Goal: Obtain resource: Download file/media

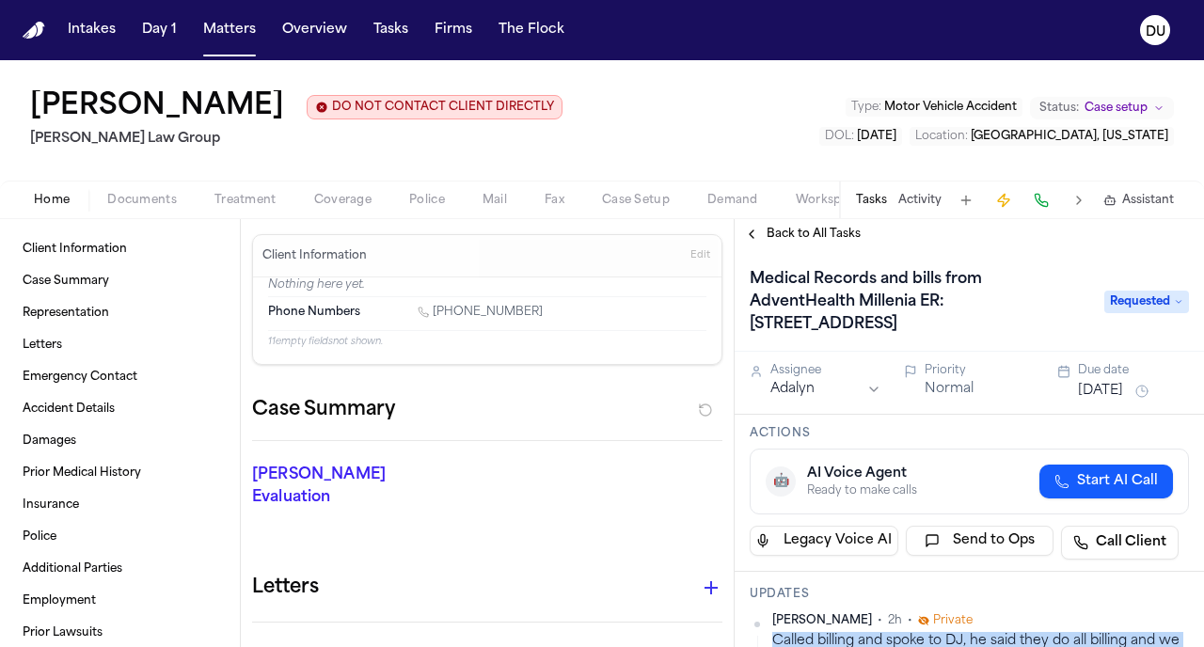
scroll to position [183, 0]
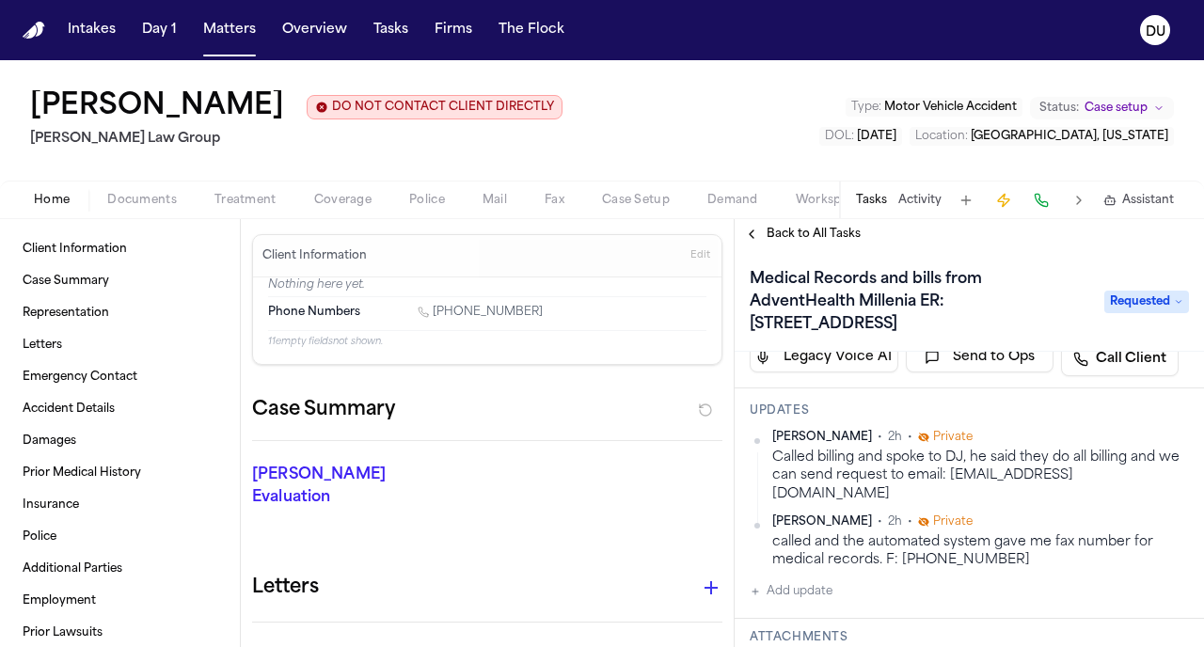
click at [45, 27] on nav "Intakes Day 1 Matters Overview Tasks Firms The Flock DU" at bounding box center [602, 30] width 1204 height 60
click at [28, 32] on img "Home" at bounding box center [34, 31] width 23 height 18
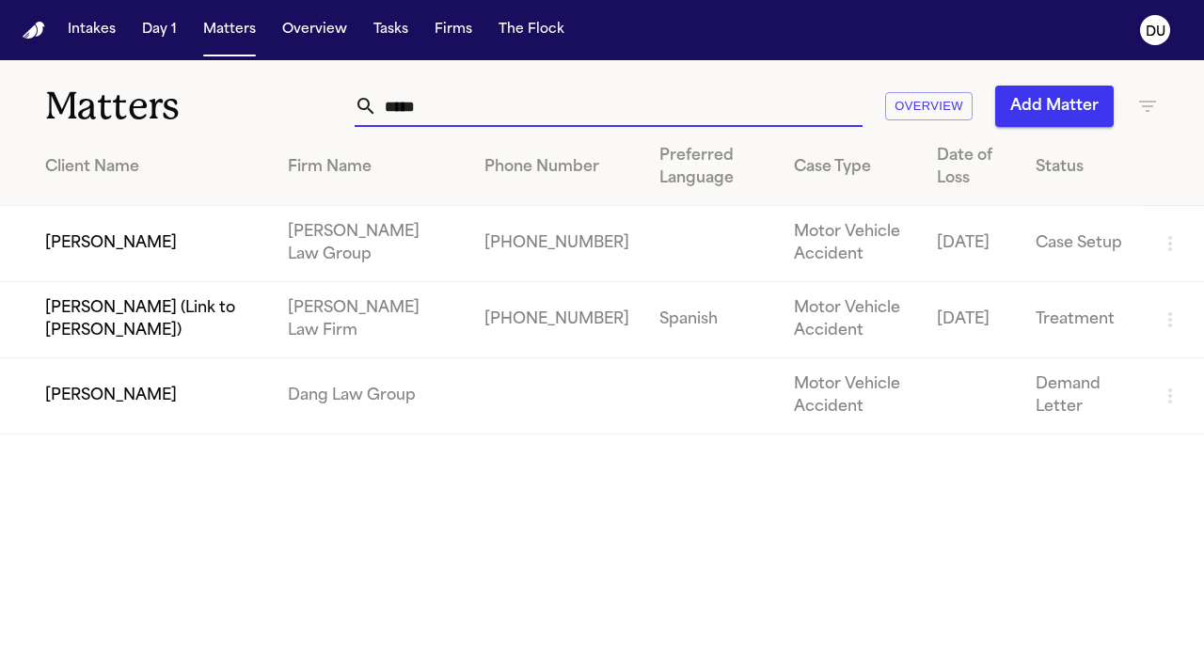
drag, startPoint x: 466, startPoint y: 99, endPoint x: 381, endPoint y: 87, distance: 86.3
click at [352, 103] on div "***** Overview Add Matter" at bounding box center [751, 106] width 814 height 41
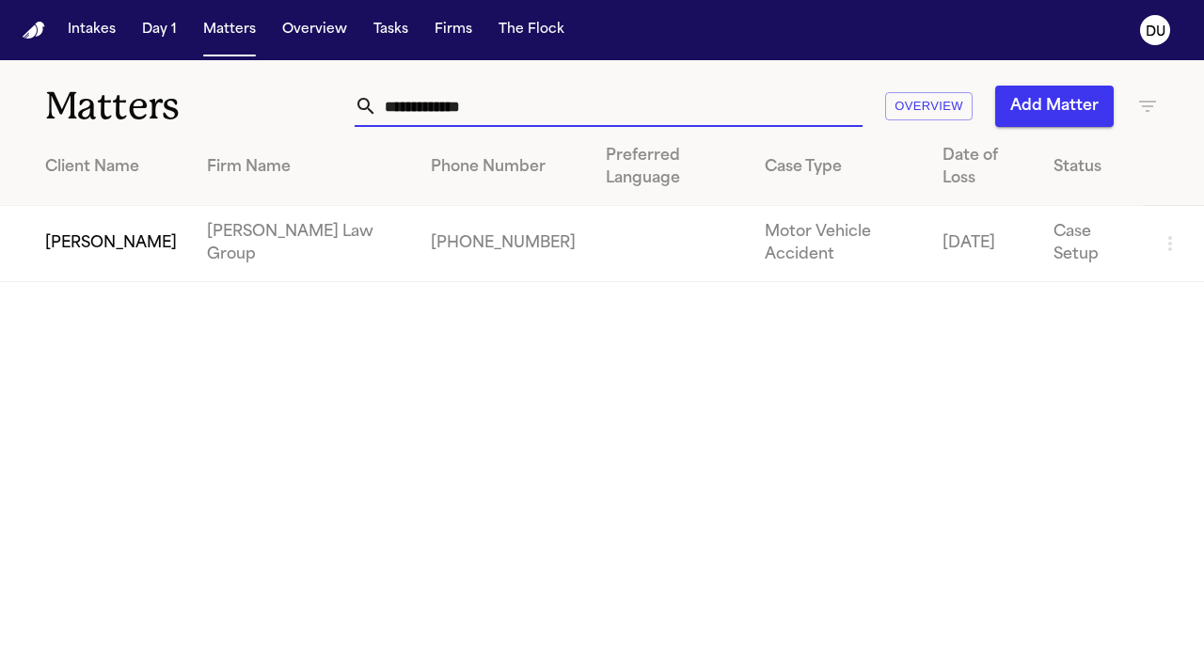
type input "**********"
click at [228, 213] on td "[PERSON_NAME] Law Group" at bounding box center [304, 244] width 224 height 76
click at [134, 218] on td "[PERSON_NAME]" at bounding box center [96, 244] width 192 height 76
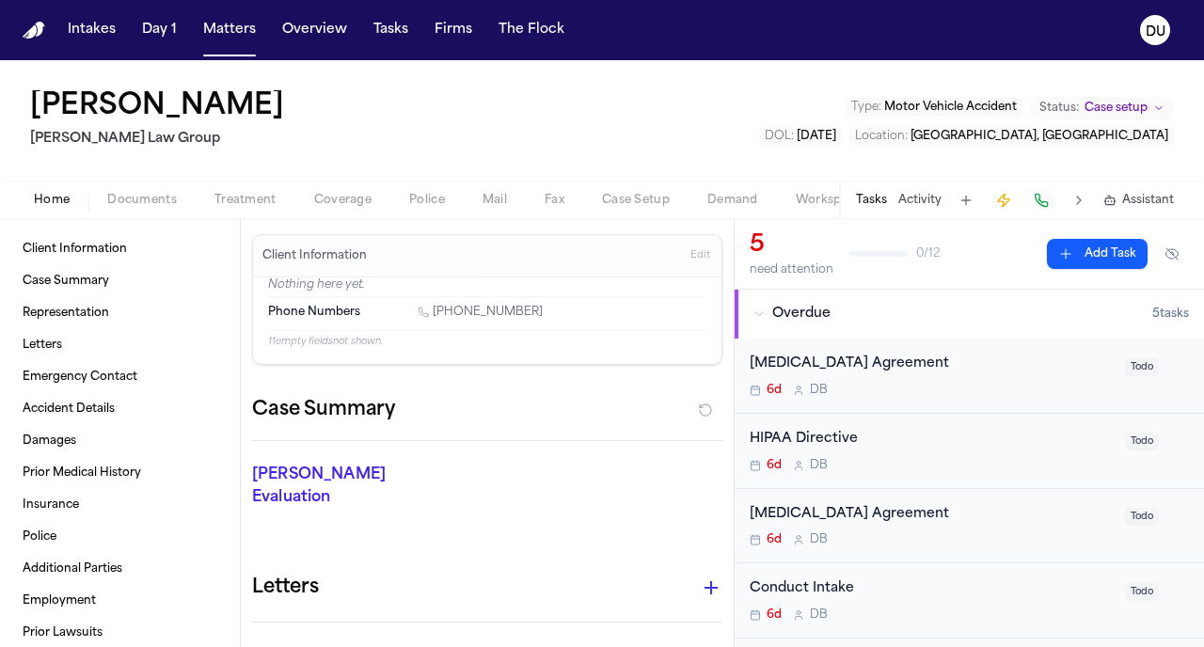
drag, startPoint x: 757, startPoint y: 24, endPoint x: 873, endPoint y: 0, distance: 118.2
click at [873, 0] on nav "Intakes Day 1 Matters Overview Tasks Firms The Flock DU" at bounding box center [602, 30] width 1204 height 60
click at [107, 244] on span "Client Information" at bounding box center [75, 249] width 104 height 15
click at [166, 200] on span "Documents" at bounding box center [142, 200] width 70 height 15
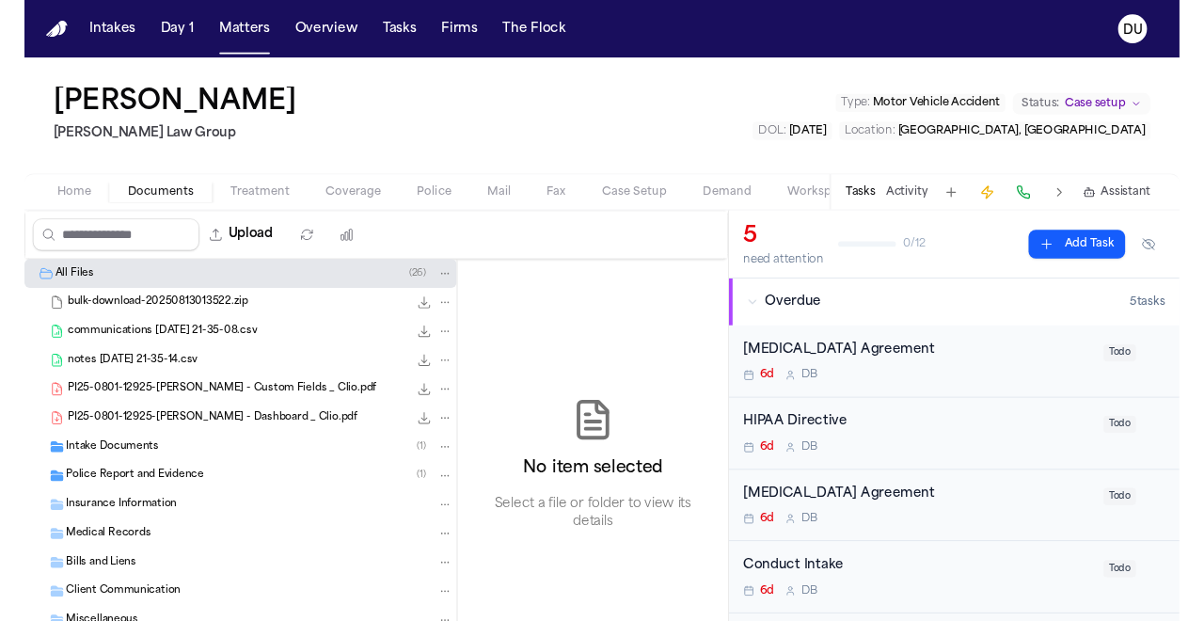
scroll to position [4, 0]
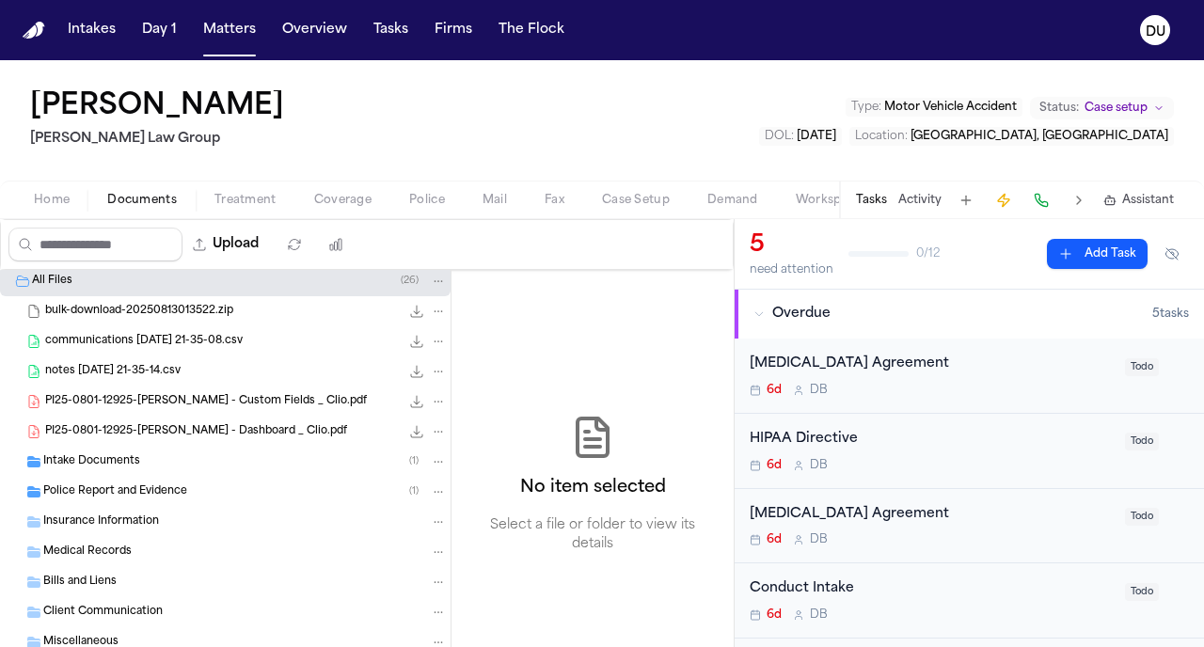
click at [118, 462] on span "Intake Documents" at bounding box center [91, 462] width 97 height 16
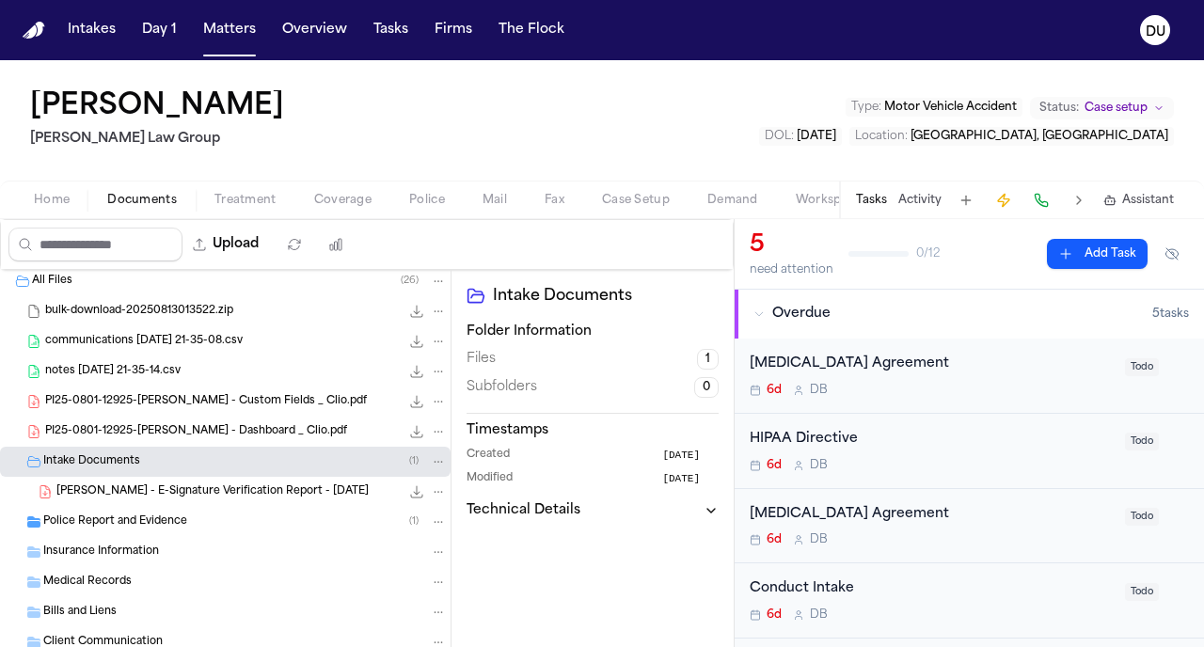
click at [126, 494] on span "[PERSON_NAME] - E-Signature Verification Report - [DATE]" at bounding box center [212, 492] width 312 height 16
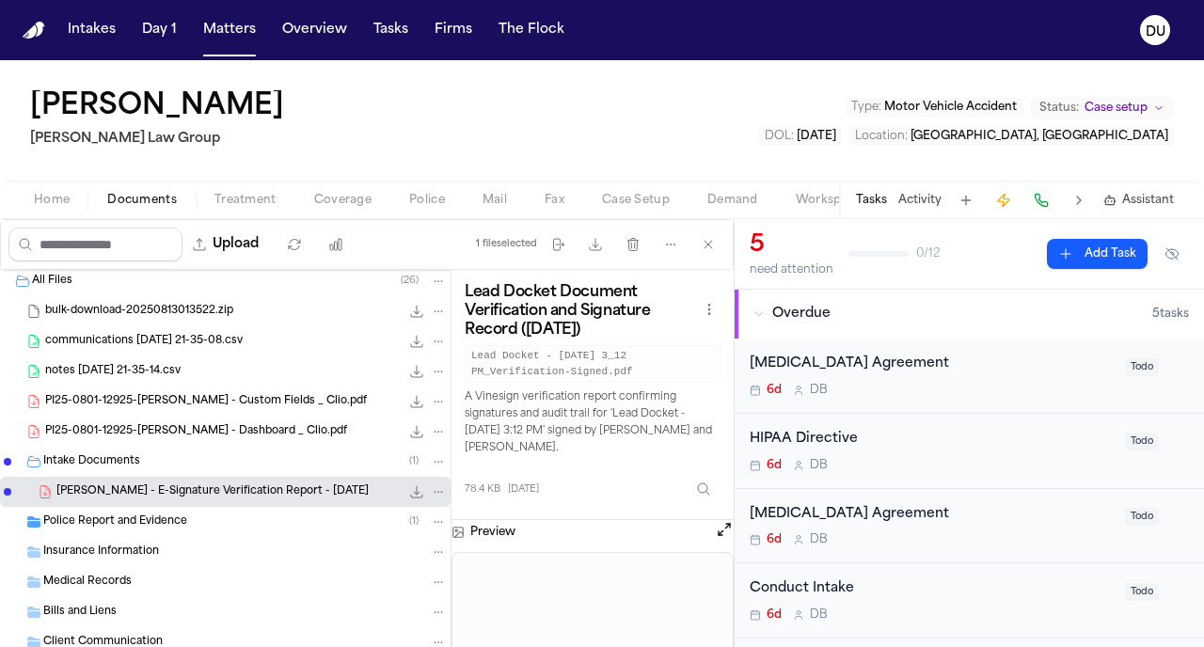
click at [215, 483] on div "[PERSON_NAME] - E-Signature Verification Report - [DATE] 78.4 KB • PDF" at bounding box center [251, 491] width 390 height 19
click at [409, 497] on icon "File: W. Pierre - E-Signature Verification Report - 8.1.25" at bounding box center [416, 491] width 15 height 15
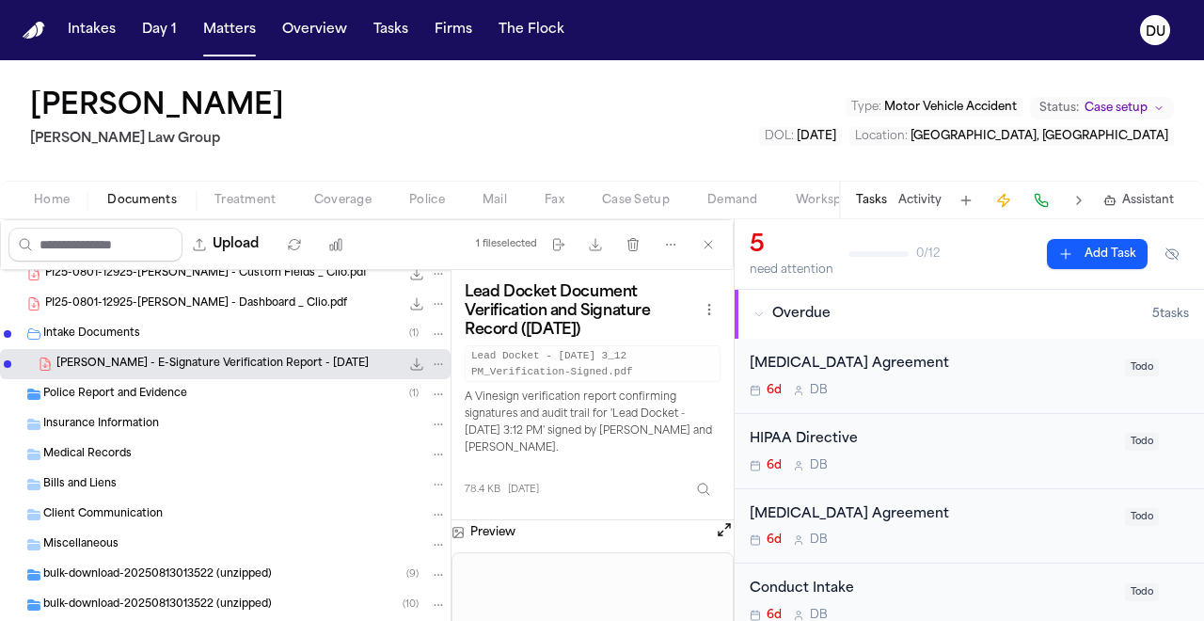
scroll to position [93, 0]
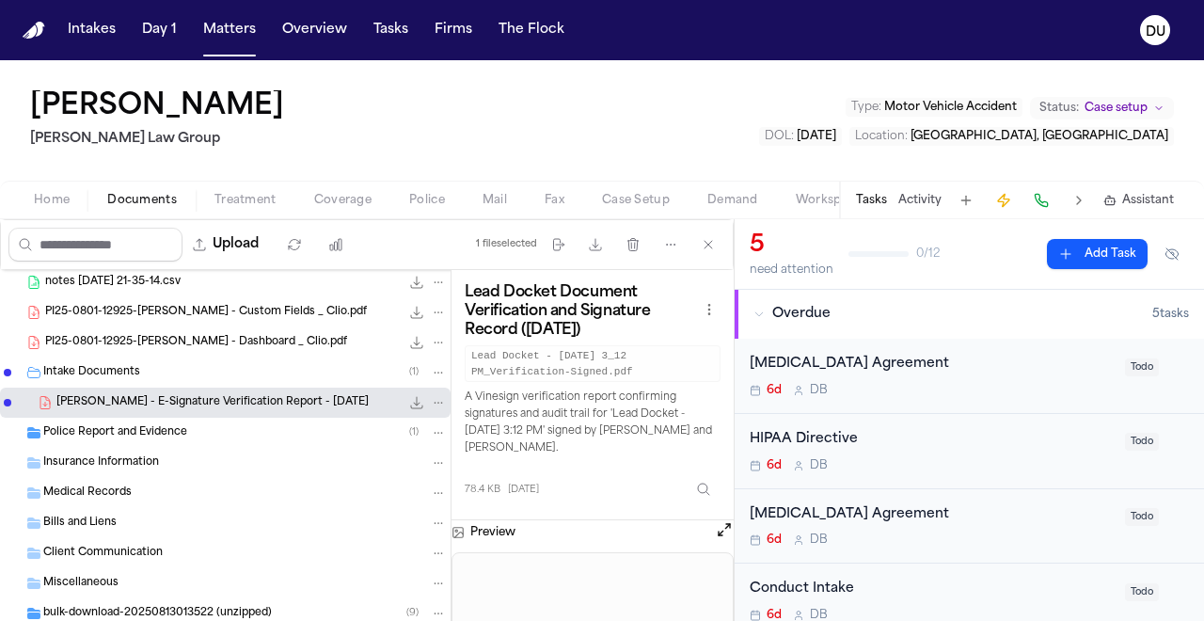
click at [244, 314] on span "PI25-0801-12925-[PERSON_NAME] - Custom Fields _ Clio.pdf" at bounding box center [206, 313] width 322 height 16
drag, startPoint x: 1045, startPoint y: 618, endPoint x: 244, endPoint y: 314, distance: 856.8
click at [244, 314] on span "PI25-0801-12925-[PERSON_NAME] - Custom Fields _ Clio.pdf" at bounding box center [206, 313] width 322 height 16
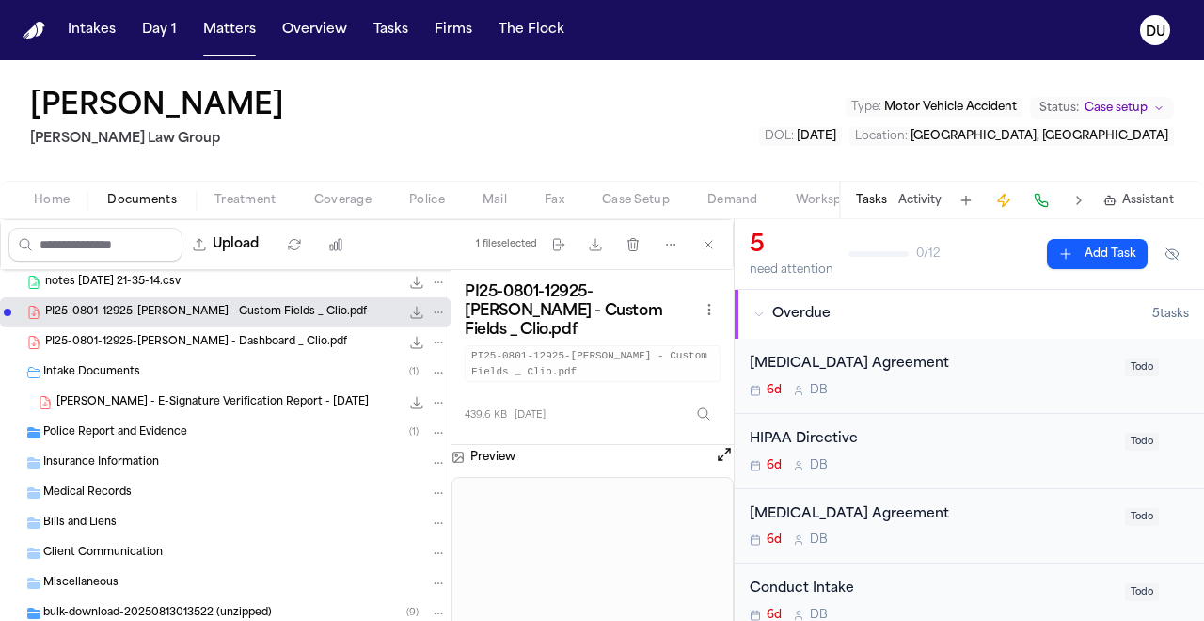
click at [233, 340] on span "PI25-0801-12925-[PERSON_NAME] - Dashboard _ Clio.pdf" at bounding box center [196, 343] width 302 height 16
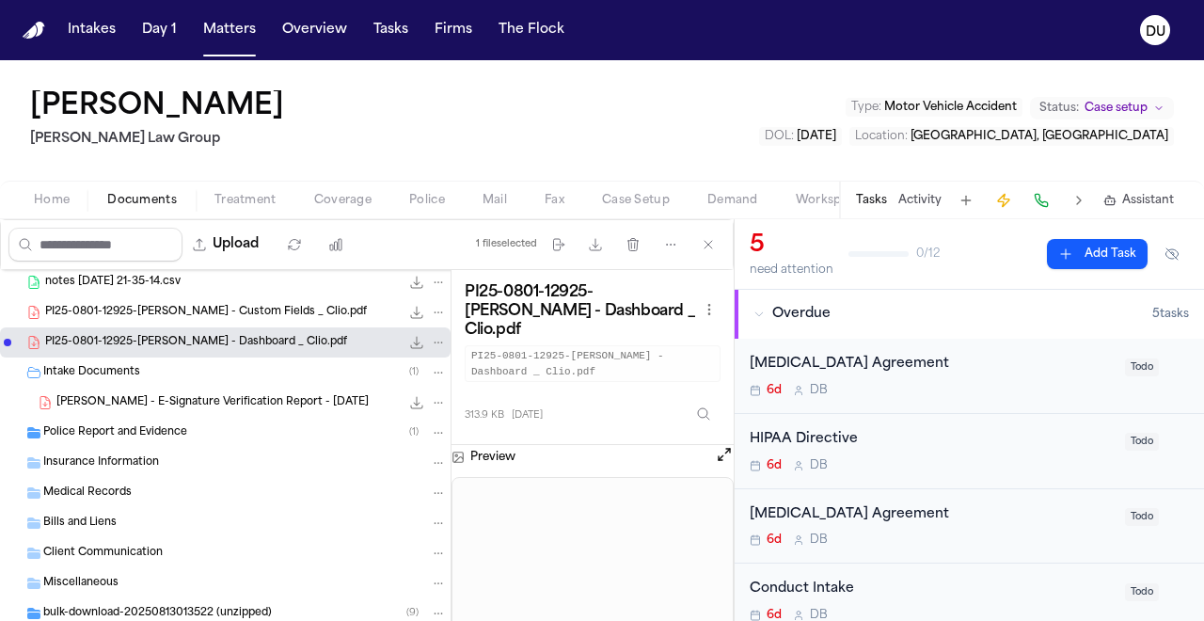
click at [160, 284] on span "notes [DATE] 21-35-14.csv" at bounding box center [112, 283] width 135 height 16
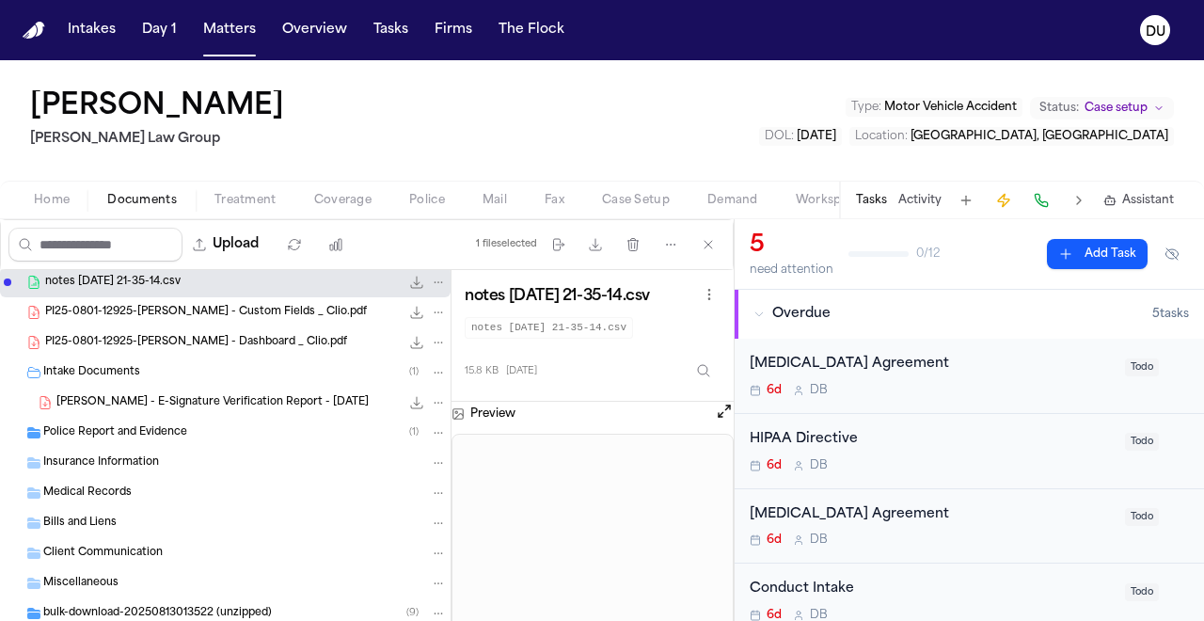
scroll to position [174, 0]
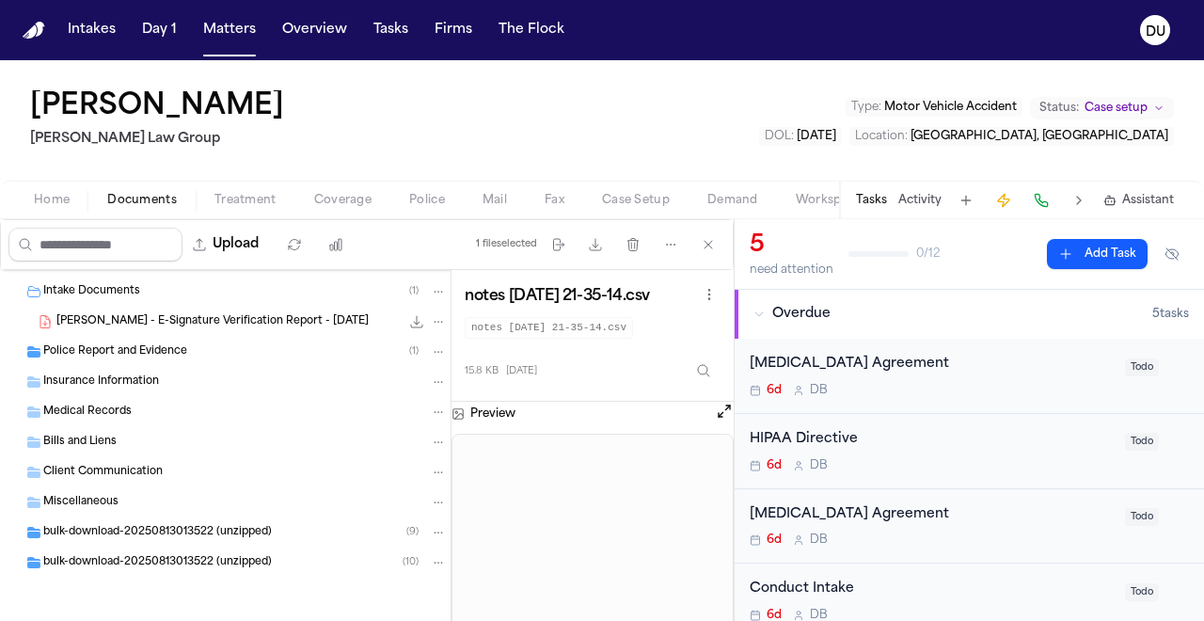
click at [85, 411] on span "Medical Records" at bounding box center [87, 412] width 88 height 16
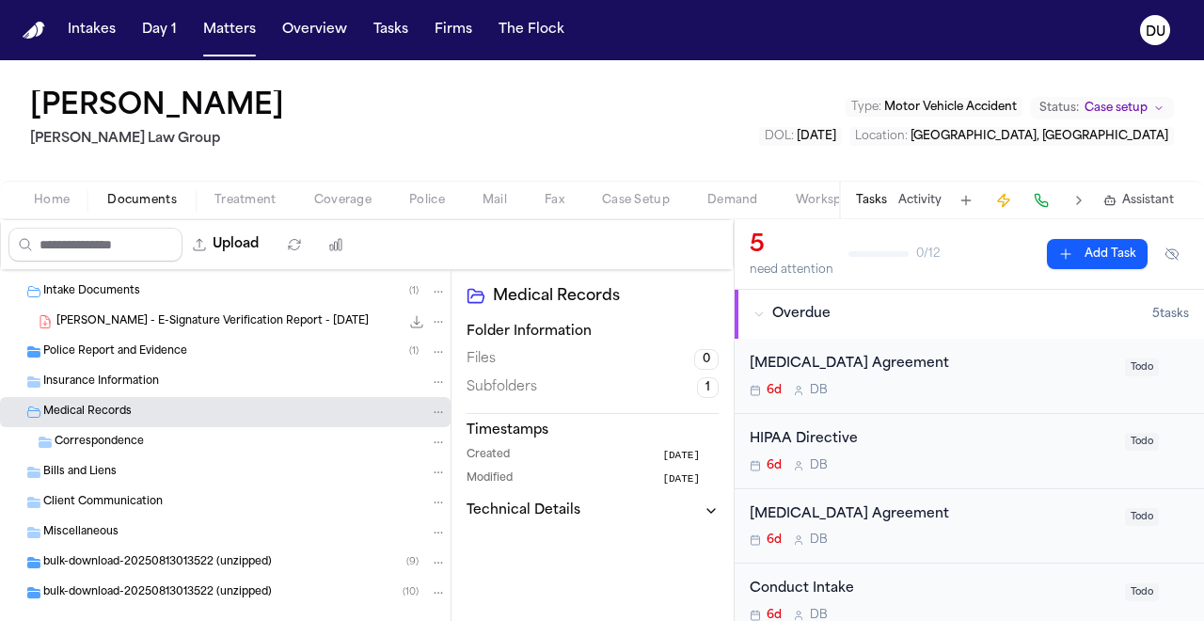
click at [119, 385] on span "Insurance Information" at bounding box center [101, 382] width 116 height 16
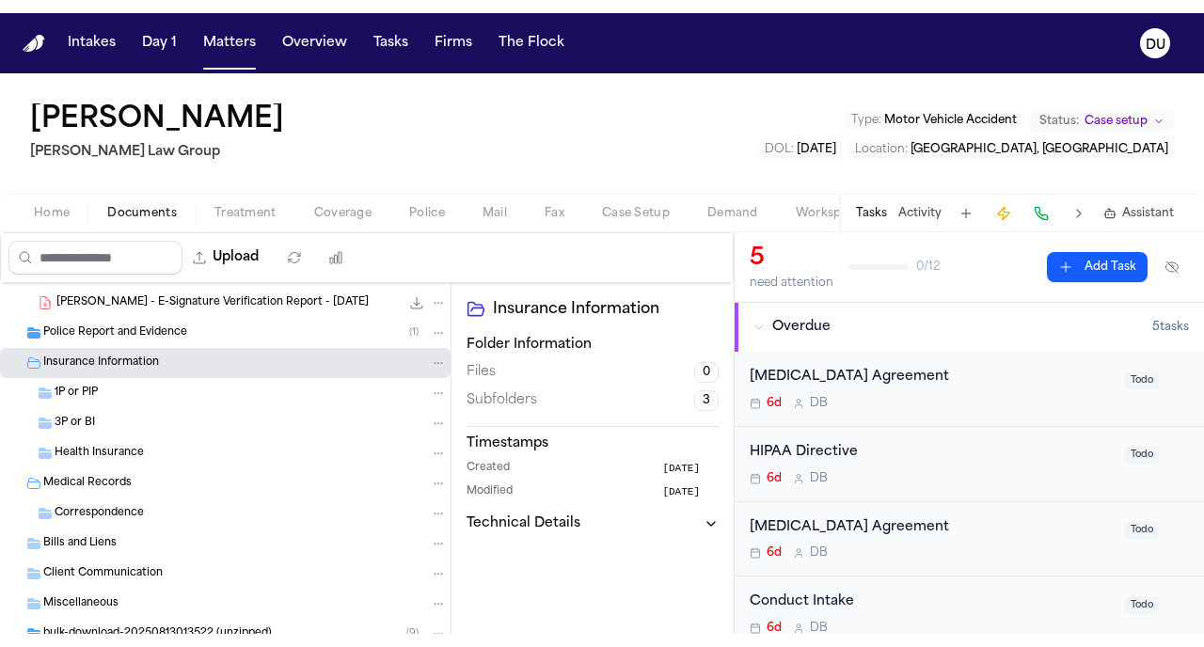
scroll to position [294, 0]
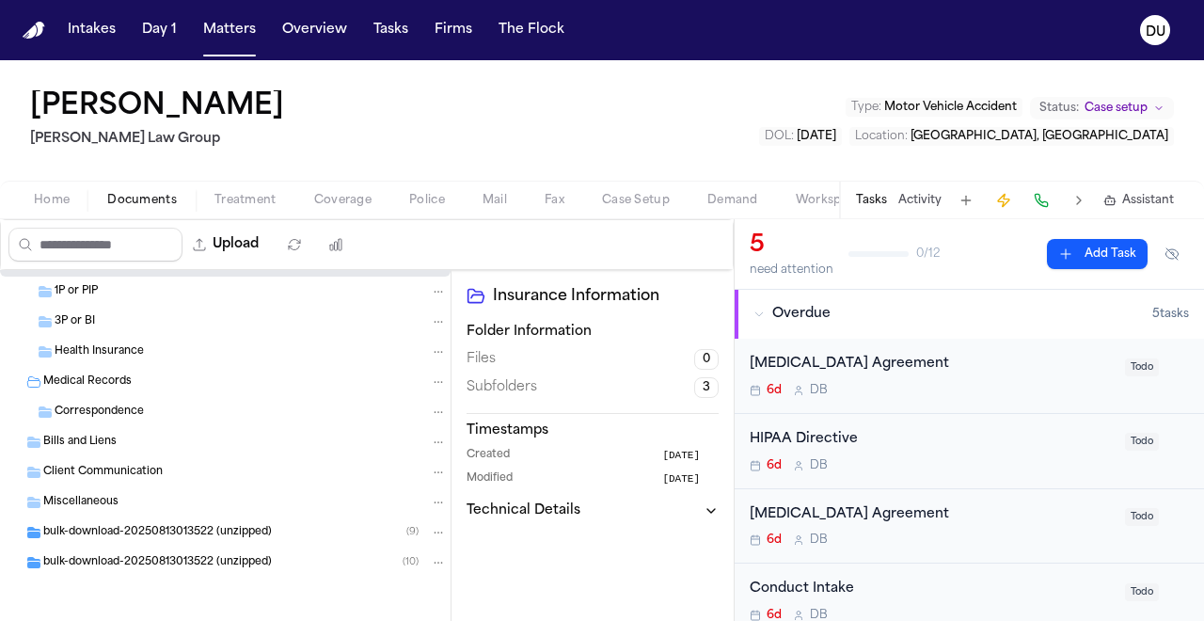
click at [86, 500] on span "Miscellaneous" at bounding box center [80, 503] width 75 height 16
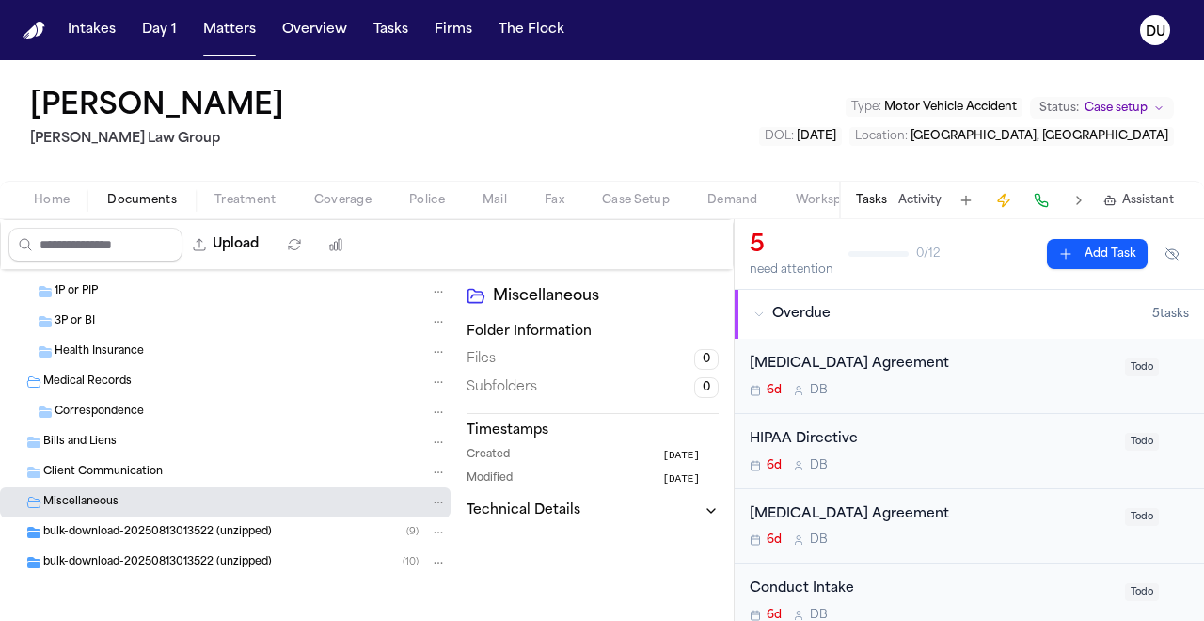
click at [118, 470] on span "Client Communication" at bounding box center [102, 473] width 119 height 16
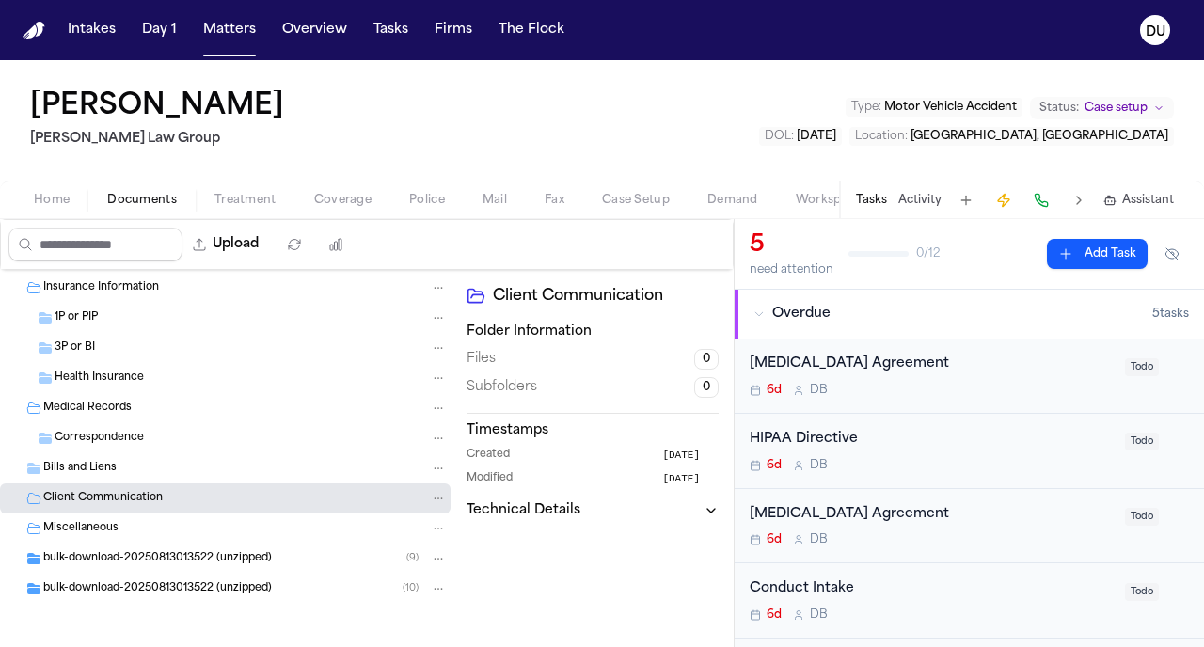
scroll to position [268, 0]
